Goal: Task Accomplishment & Management: Complete application form

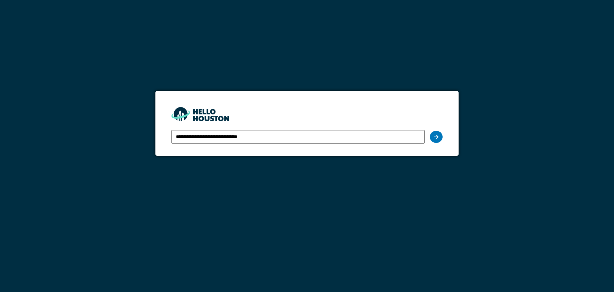
click at [438, 138] on icon at bounding box center [436, 136] width 4 height 5
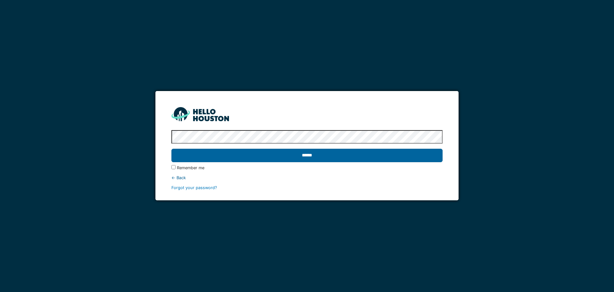
click at [370, 156] on input "******" at bounding box center [307, 154] width 271 height 13
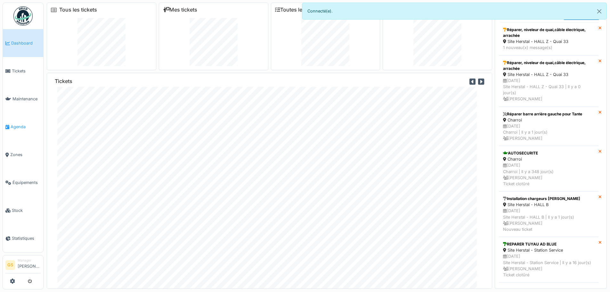
click at [15, 124] on span "Agenda" at bounding box center [26, 127] width 30 height 6
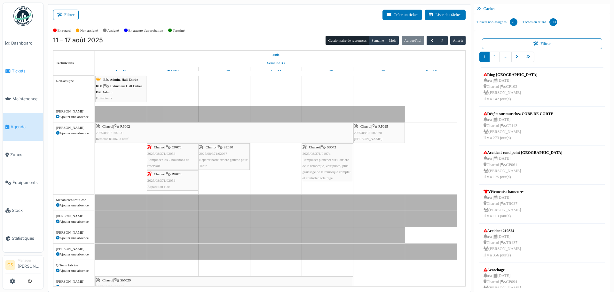
click at [22, 69] on span "Tickets" at bounding box center [26, 71] width 29 height 6
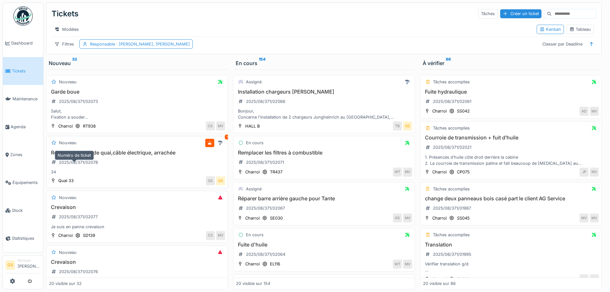
click at [81, 165] on div "2025/08/371/02078" at bounding box center [78, 162] width 39 height 6
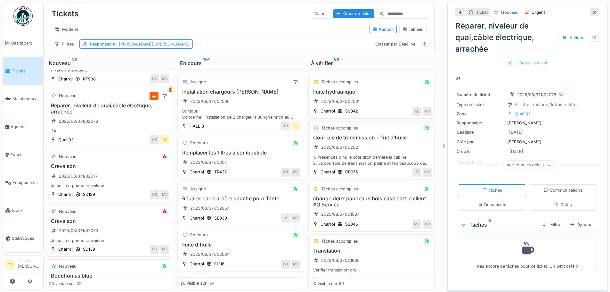
scroll to position [32, 0]
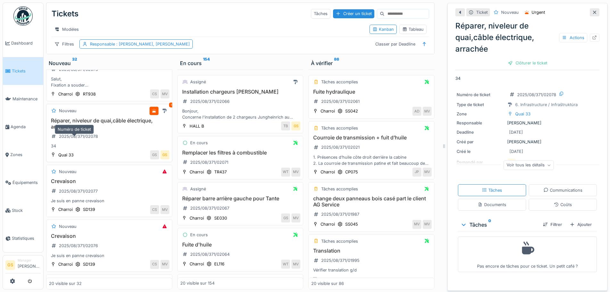
click at [81, 139] on div "2025/08/371/02078" at bounding box center [78, 136] width 39 height 6
click at [73, 139] on div "2025/08/371/02078" at bounding box center [78, 136] width 39 height 6
click at [75, 139] on div "2025/08/371/02078" at bounding box center [78, 136] width 39 height 6
click at [93, 139] on div "2025/08/371/02078" at bounding box center [78, 136] width 39 height 6
click at [592, 39] on icon at bounding box center [594, 38] width 5 height 4
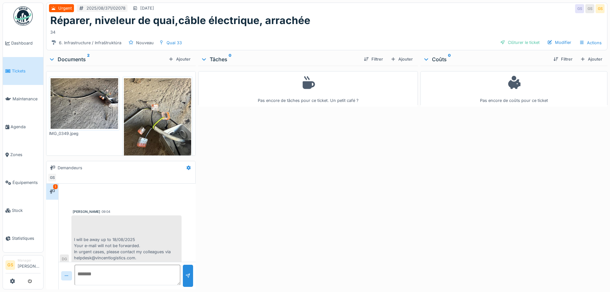
scroll to position [4, 0]
click at [405, 58] on div "Ajouter" at bounding box center [401, 59] width 27 height 9
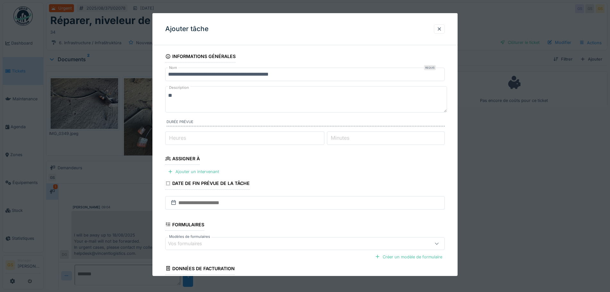
click at [184, 156] on div "Assigner à" at bounding box center [182, 159] width 35 height 11
click at [189, 159] on div "Assigner à" at bounding box center [182, 159] width 35 height 11
click at [190, 170] on div "Ajouter un intervenant" at bounding box center [193, 171] width 56 height 9
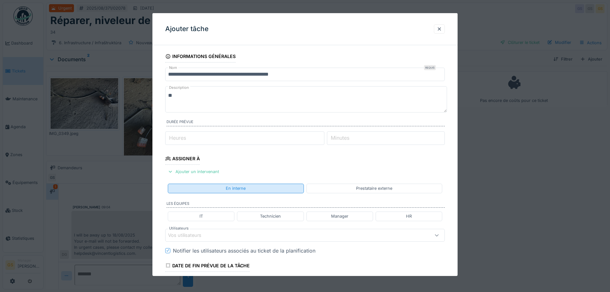
click at [233, 189] on div "En interne" at bounding box center [236, 188] width 20 height 6
click at [271, 216] on div "Technicien" at bounding box center [270, 216] width 21 height 6
type input "**********"
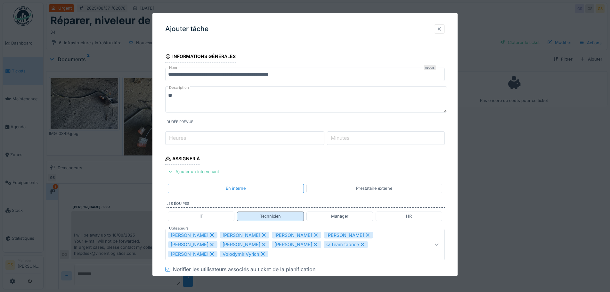
click at [271, 216] on div "Technicien" at bounding box center [270, 216] width 21 height 6
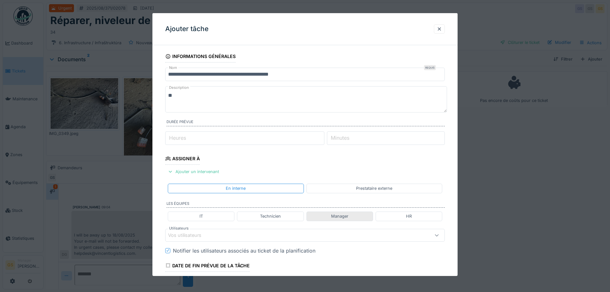
click at [334, 217] on div "Manager" at bounding box center [339, 216] width 17 height 6
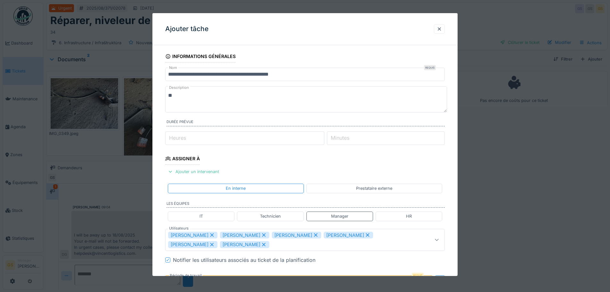
click at [220, 243] on div "[PERSON_NAME]" at bounding box center [244, 244] width 49 height 7
click at [235, 235] on div "[PERSON_NAME]" at bounding box center [244, 234] width 49 height 7
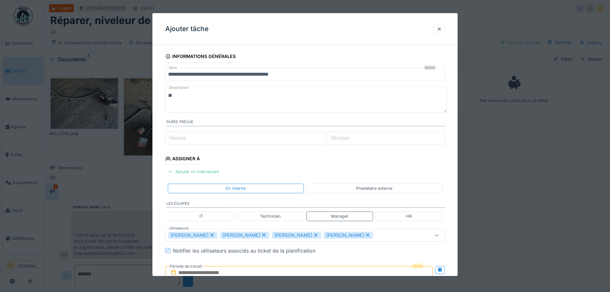
click at [236, 235] on div "[PERSON_NAME]" at bounding box center [244, 234] width 49 height 7
type input "****"
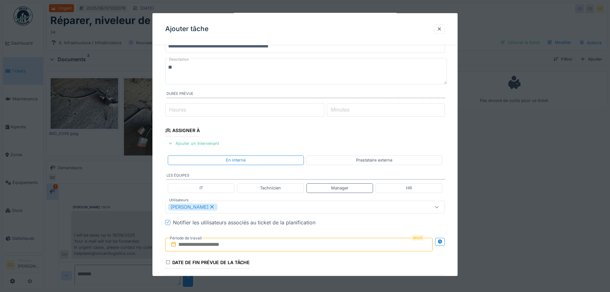
scroll to position [64, 0]
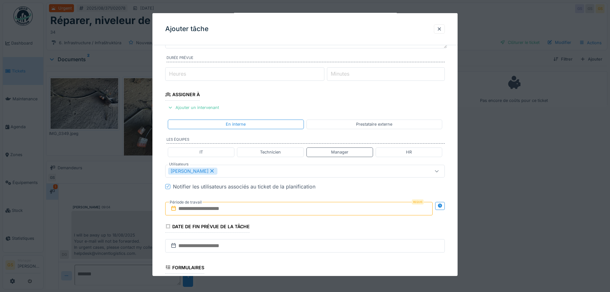
click at [174, 209] on icon at bounding box center [173, 207] width 6 height 5
click at [188, 208] on input "text" at bounding box center [298, 208] width 267 height 13
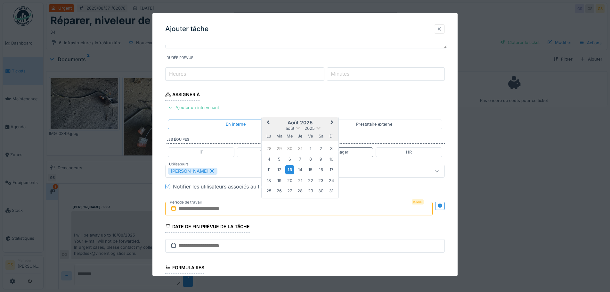
click at [287, 168] on div "13" at bounding box center [289, 169] width 9 height 9
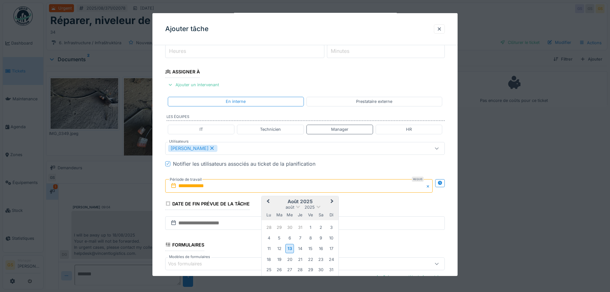
scroll to position [96, 0]
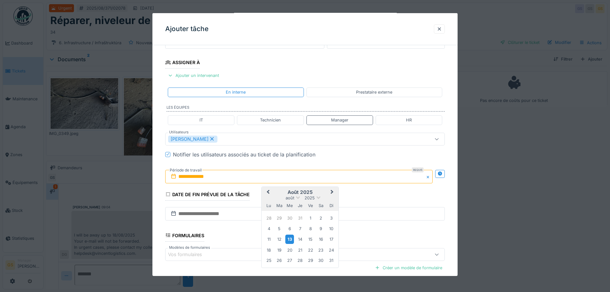
click at [289, 237] on div "13" at bounding box center [289, 238] width 9 height 9
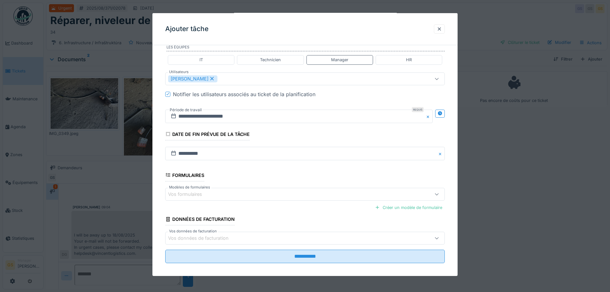
scroll to position [160, 0]
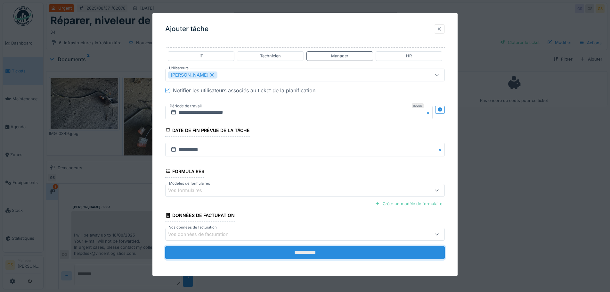
click at [290, 251] on input "**********" at bounding box center [304, 251] width 279 height 13
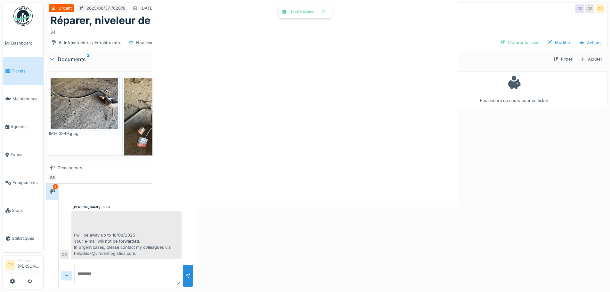
scroll to position [0, 0]
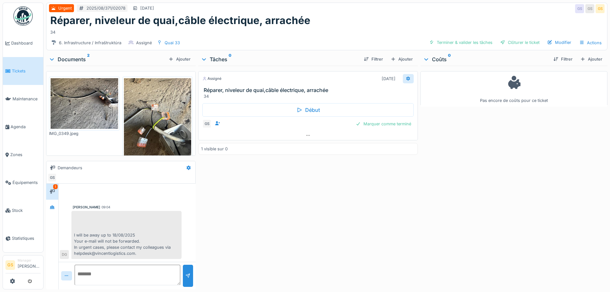
click at [406, 77] on icon at bounding box center [408, 78] width 4 height 4
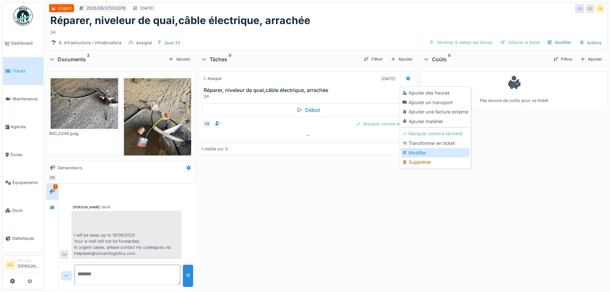
click at [411, 152] on div "Modifier" at bounding box center [435, 153] width 68 height 10
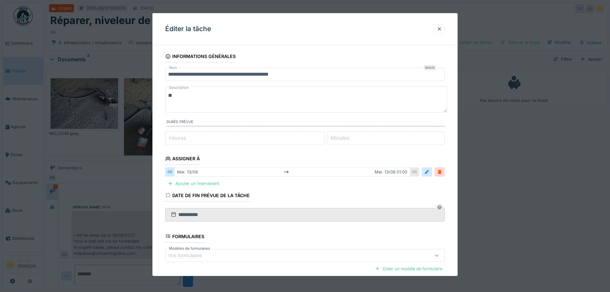
click at [338, 137] on label "Minutes" at bounding box center [339, 138] width 21 height 8
click at [338, 137] on input "*" at bounding box center [386, 137] width 118 height 13
type input "*"
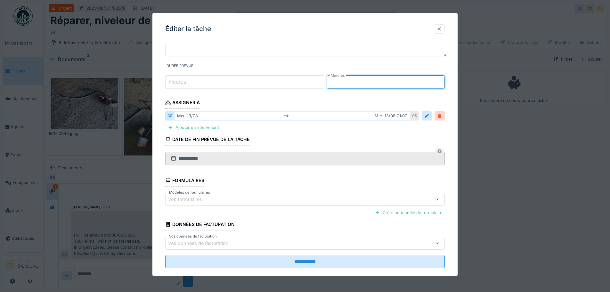
scroll to position [64, 0]
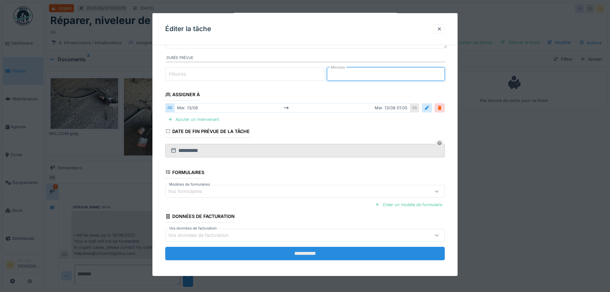
type input "**"
click at [276, 251] on input "**********" at bounding box center [304, 252] width 279 height 13
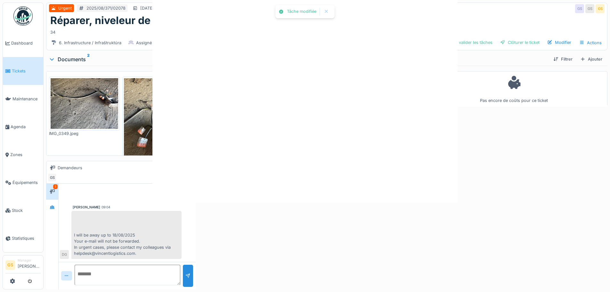
scroll to position [0, 0]
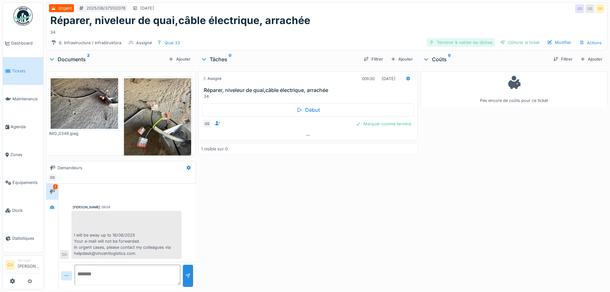
click at [437, 42] on div "Terminer & valider les tâches" at bounding box center [460, 42] width 68 height 9
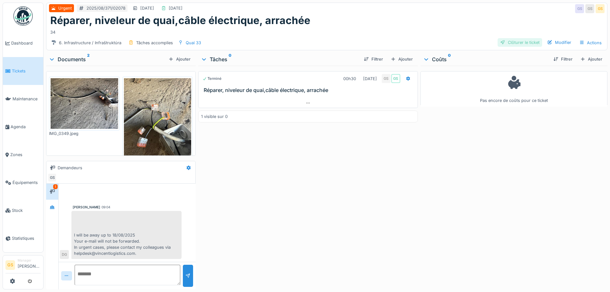
click at [503, 43] on div "Clôturer le ticket" at bounding box center [519, 42] width 44 height 9
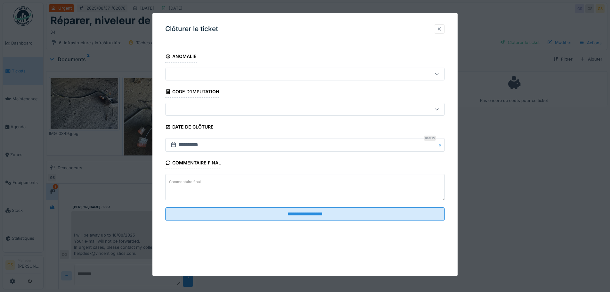
click at [185, 110] on div at bounding box center [288, 109] width 241 height 7
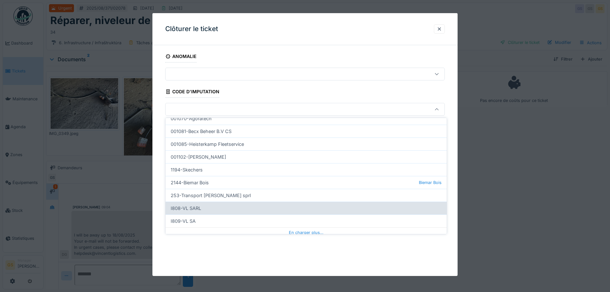
scroll to position [192, 0]
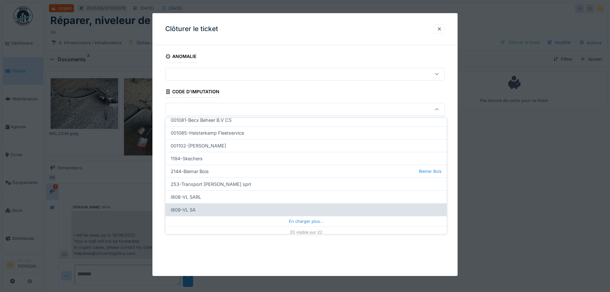
click at [184, 211] on div "I809-VL SA" at bounding box center [305, 209] width 281 height 13
type input "***"
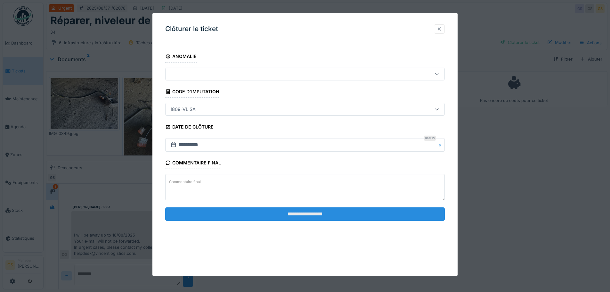
click at [267, 217] on input "**********" at bounding box center [304, 213] width 279 height 13
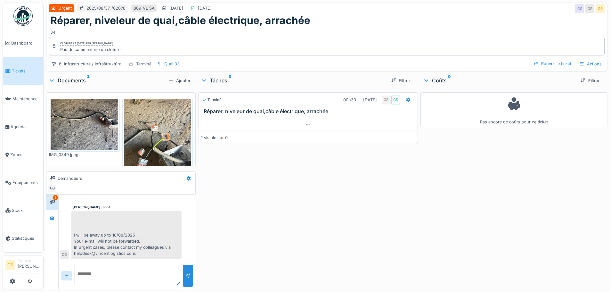
scroll to position [5, 0]
